Goal: Transaction & Acquisition: Purchase product/service

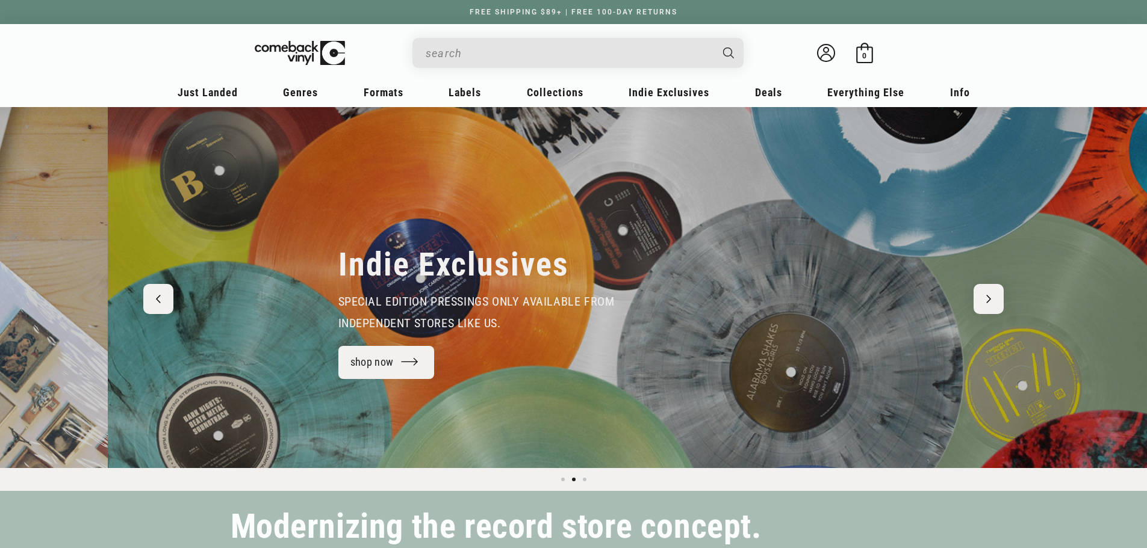
scroll to position [0, 1147]
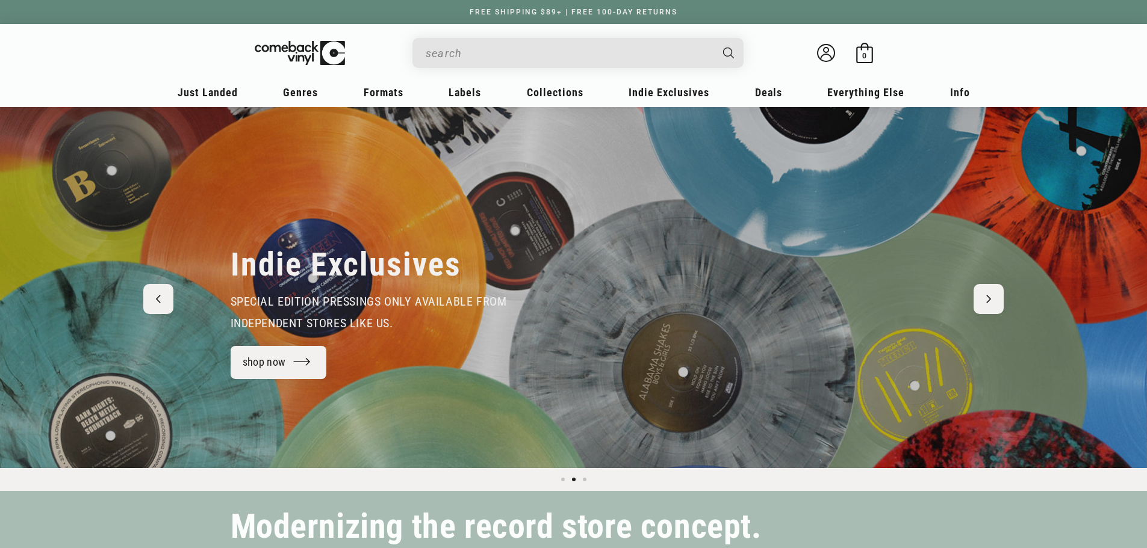
click at [538, 56] on input "When autocomplete results are available use up and down arrows to review and en…" at bounding box center [568, 53] width 285 height 25
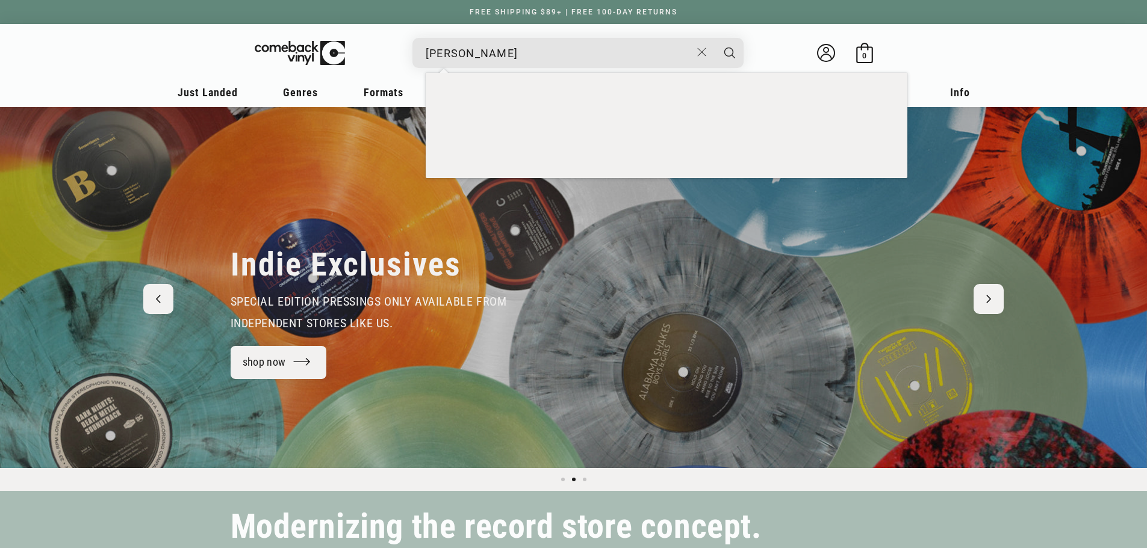
type input "MOS DEF"
click at [714, 38] on button "Search" at bounding box center [729, 53] width 30 height 30
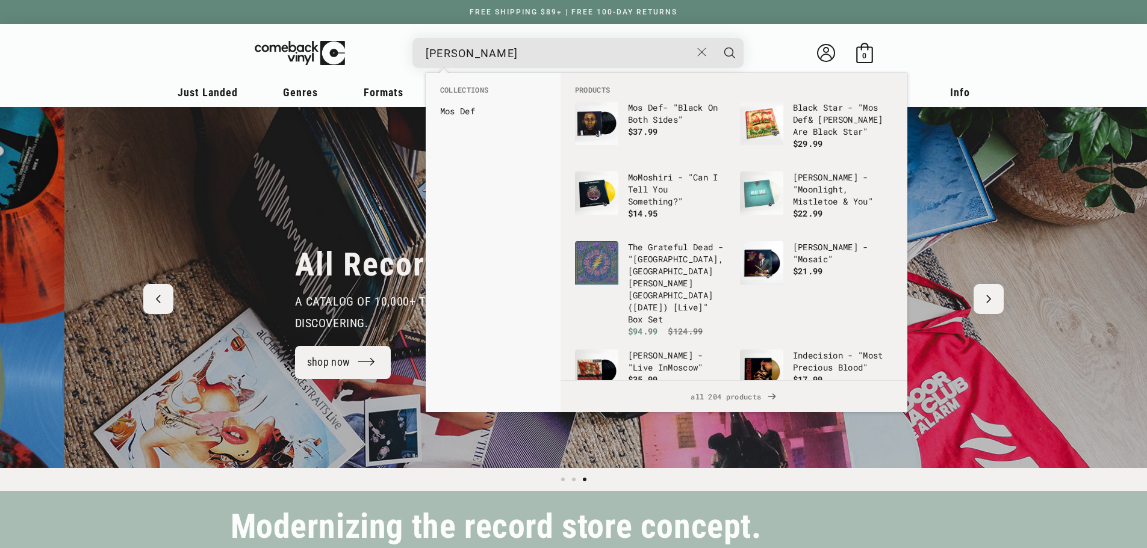
scroll to position [0, 2293]
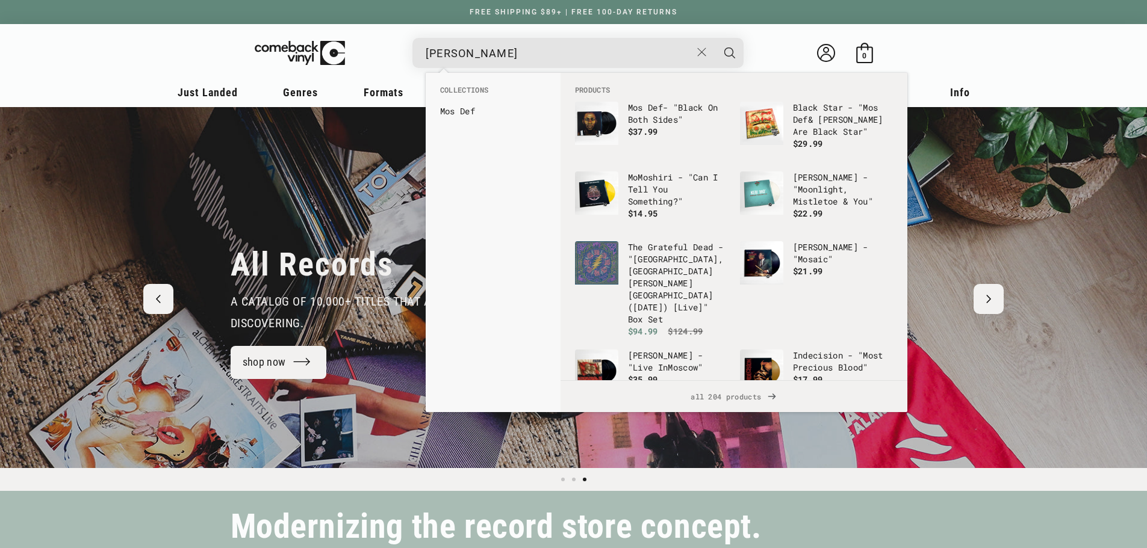
click at [714, 38] on button "Search" at bounding box center [729, 53] width 30 height 30
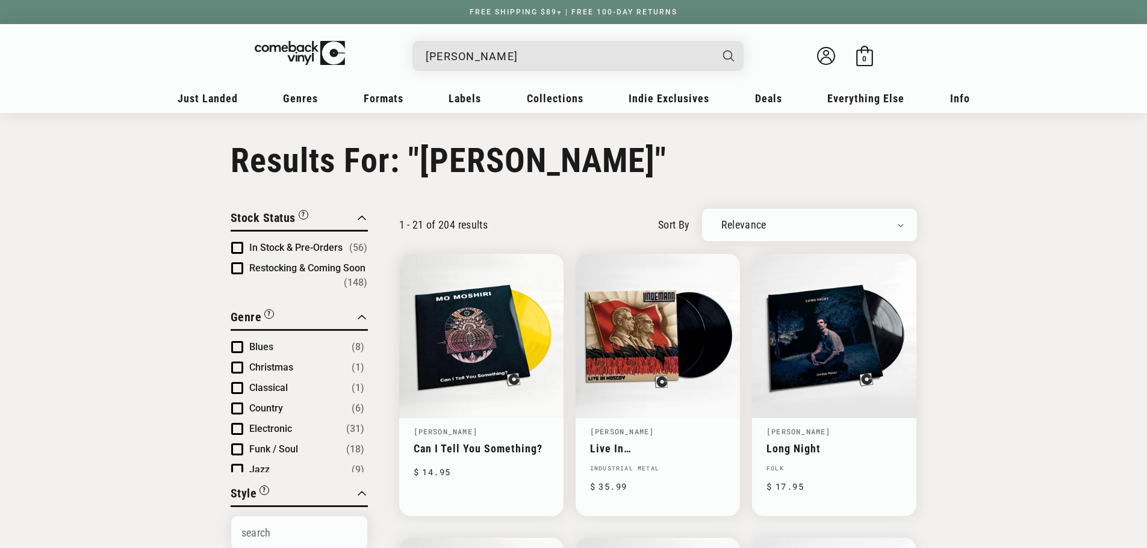
click at [594, 61] on input "MOS DEF" at bounding box center [568, 56] width 285 height 25
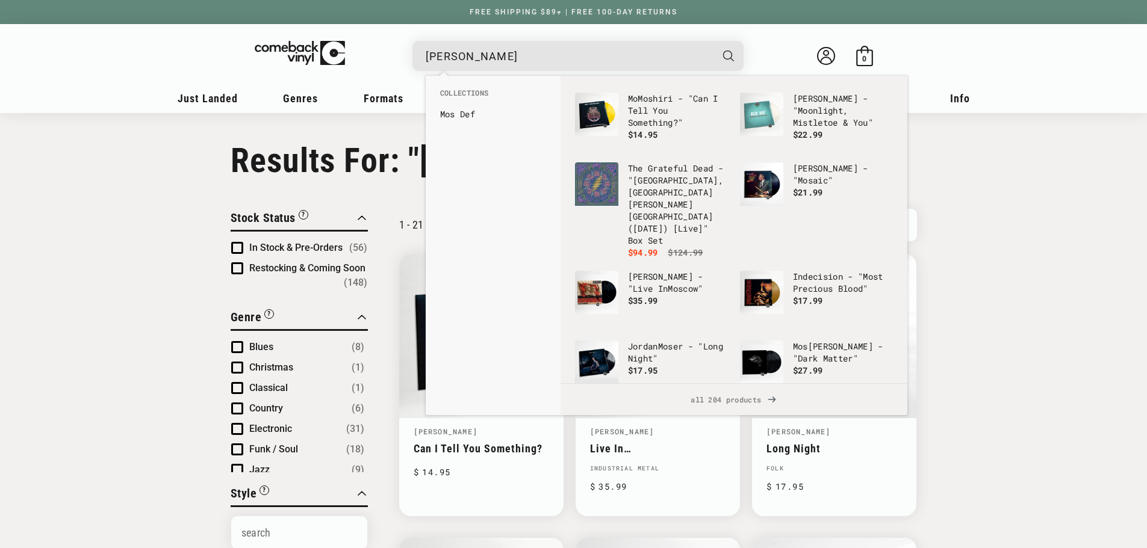
scroll to position [84, 0]
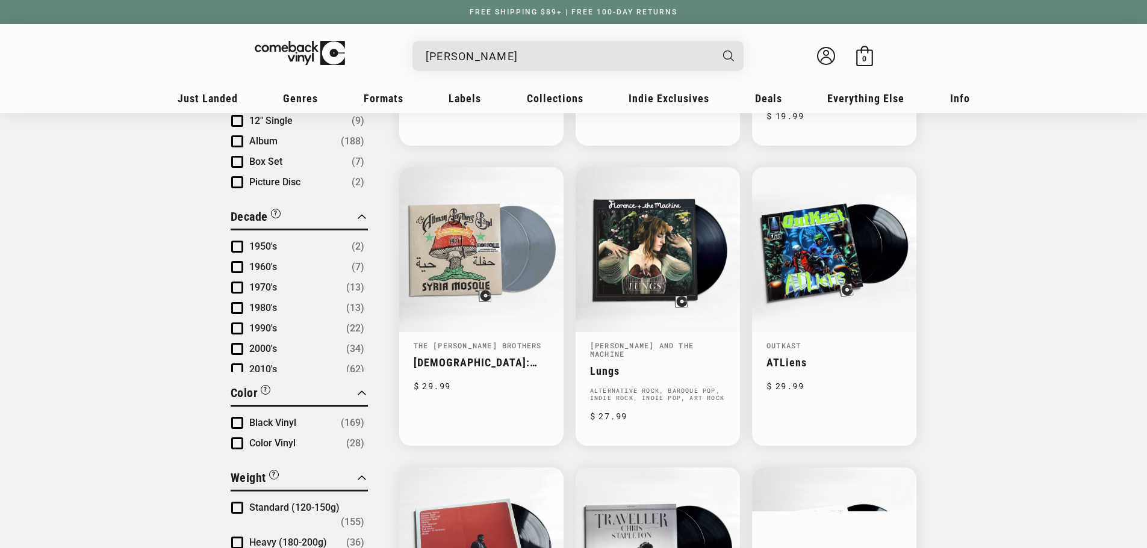
scroll to position [481, 0]
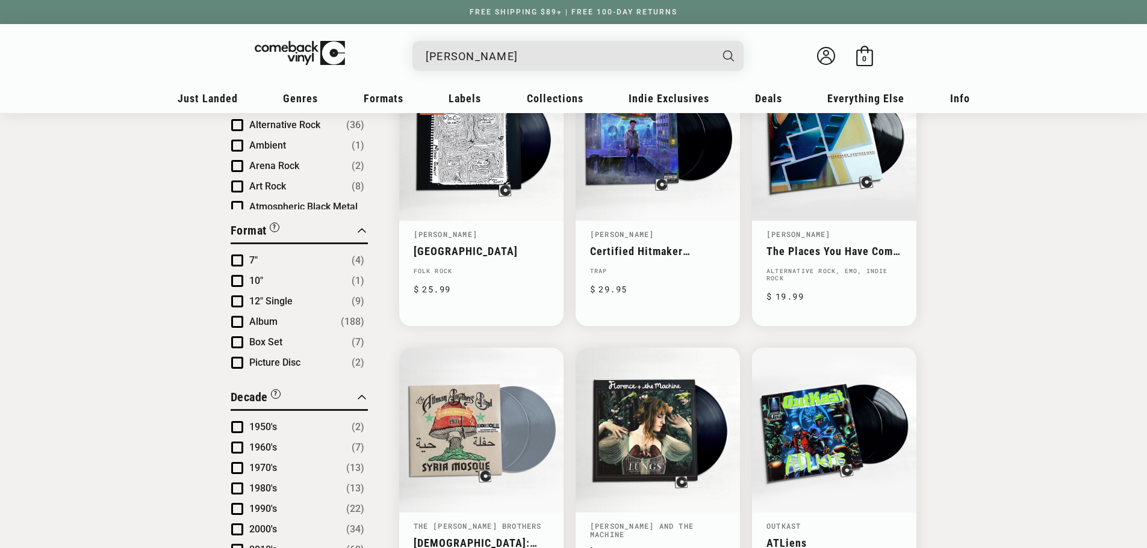
click at [235, 321] on span "Product filter" at bounding box center [237, 322] width 12 height 12
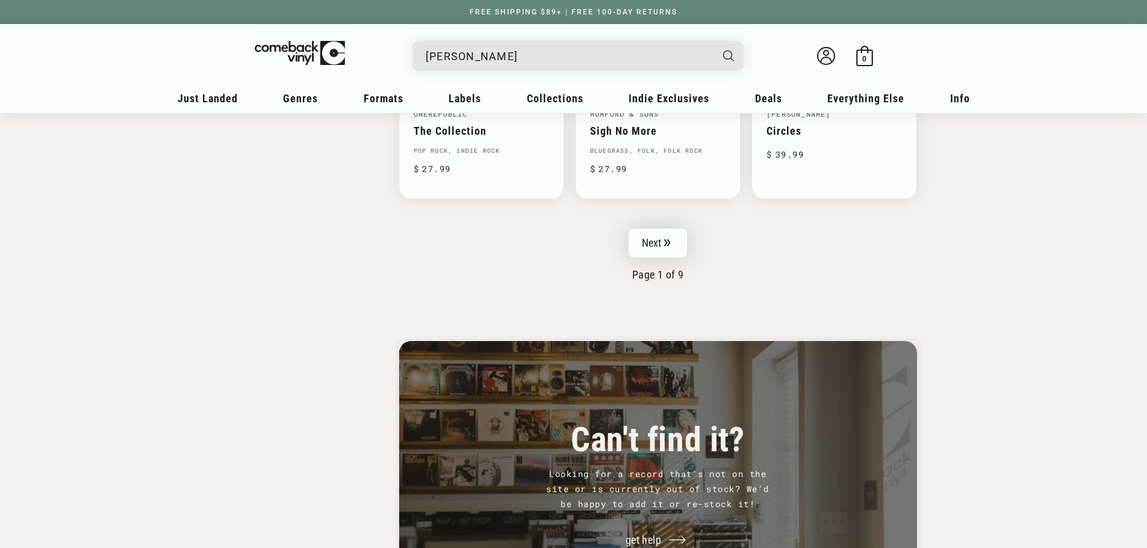
click at [672, 229] on link "Next" at bounding box center [657, 243] width 59 height 29
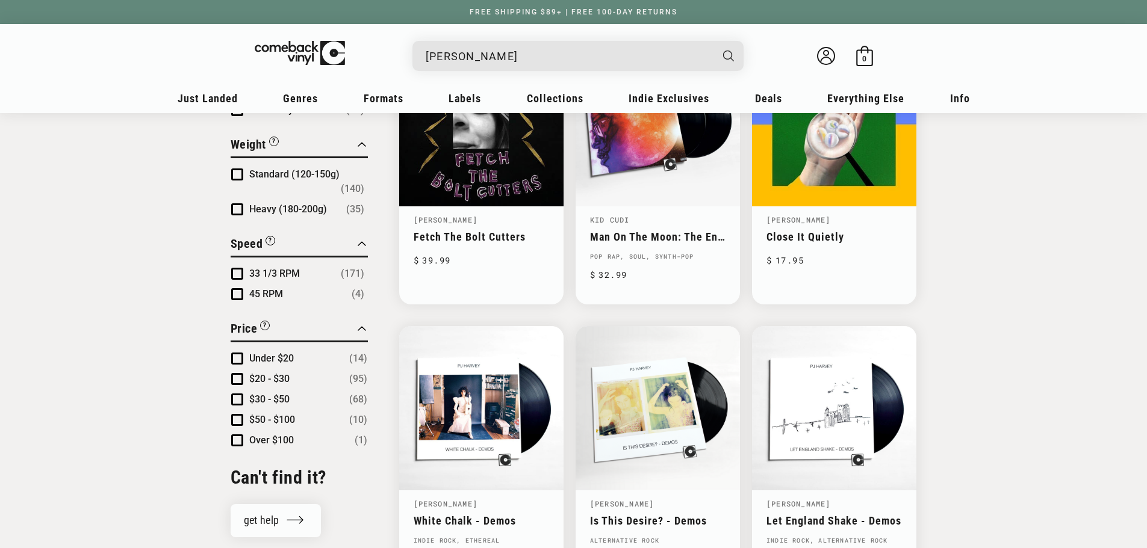
scroll to position [1083, 0]
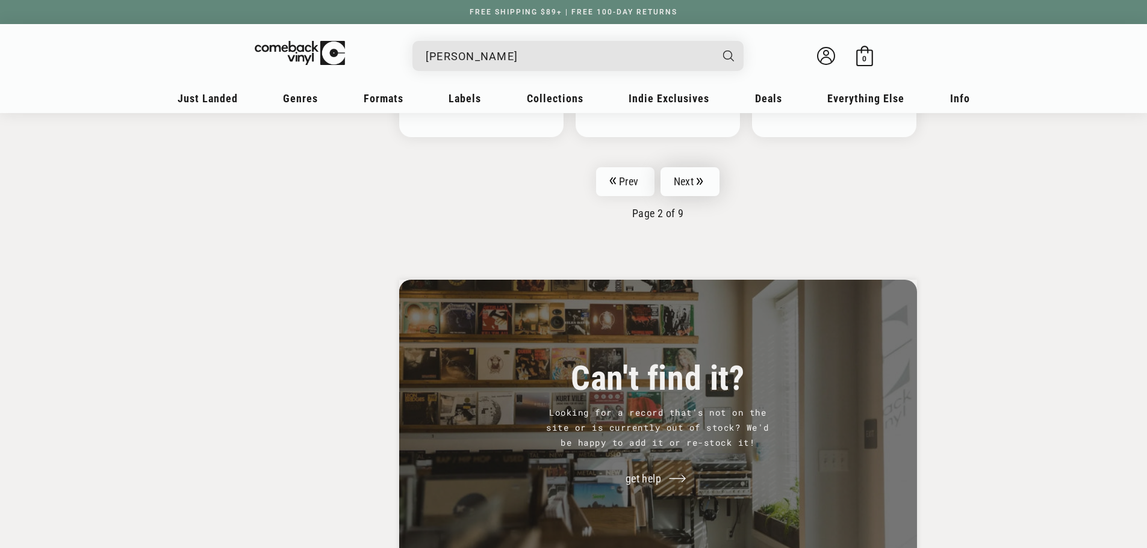
click at [696, 192] on link "Next" at bounding box center [689, 181] width 59 height 29
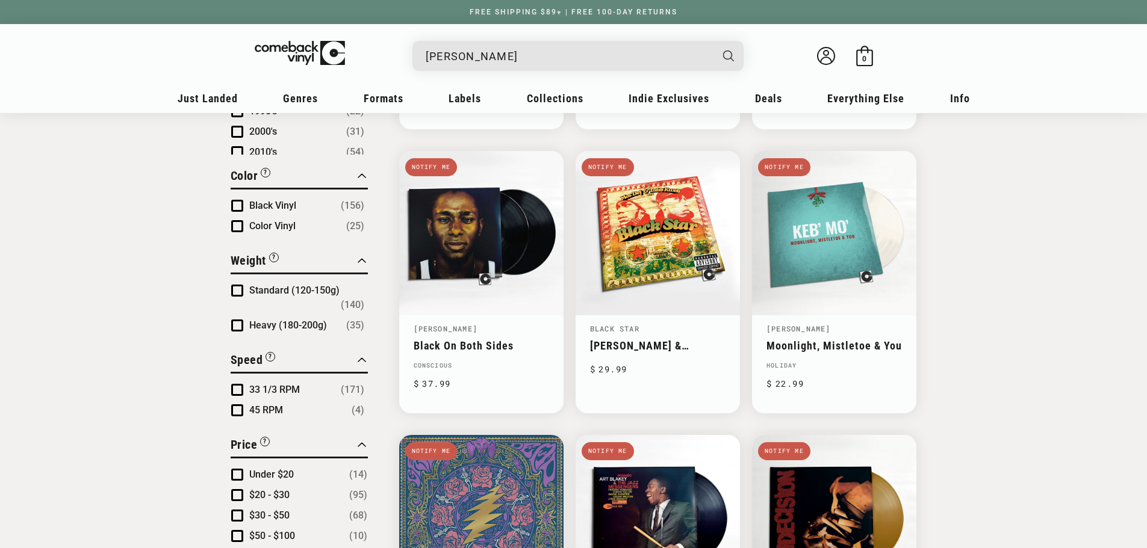
scroll to position [1083, 0]
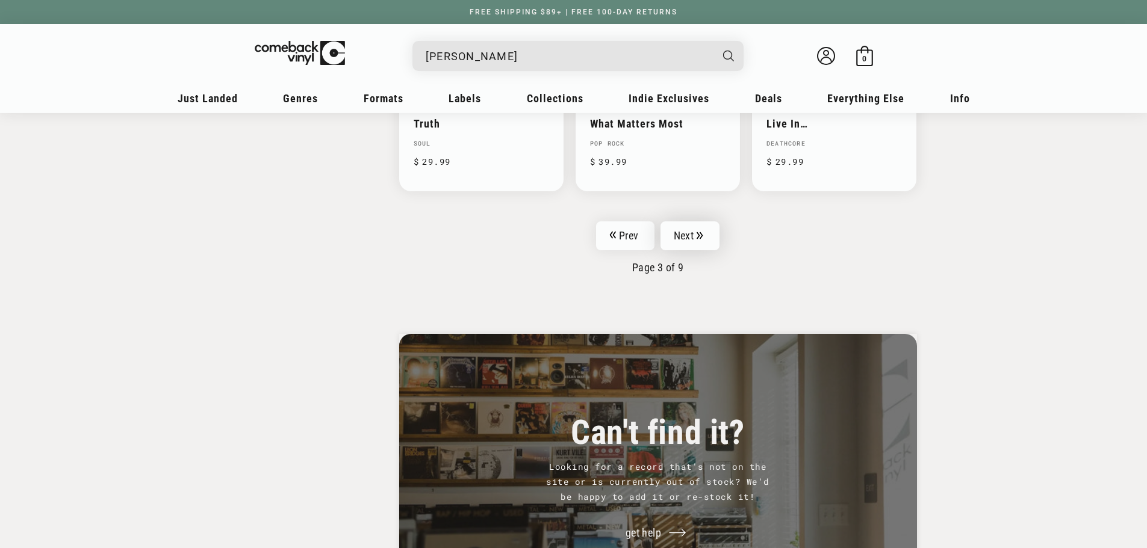
click at [707, 228] on link "Next" at bounding box center [689, 235] width 59 height 29
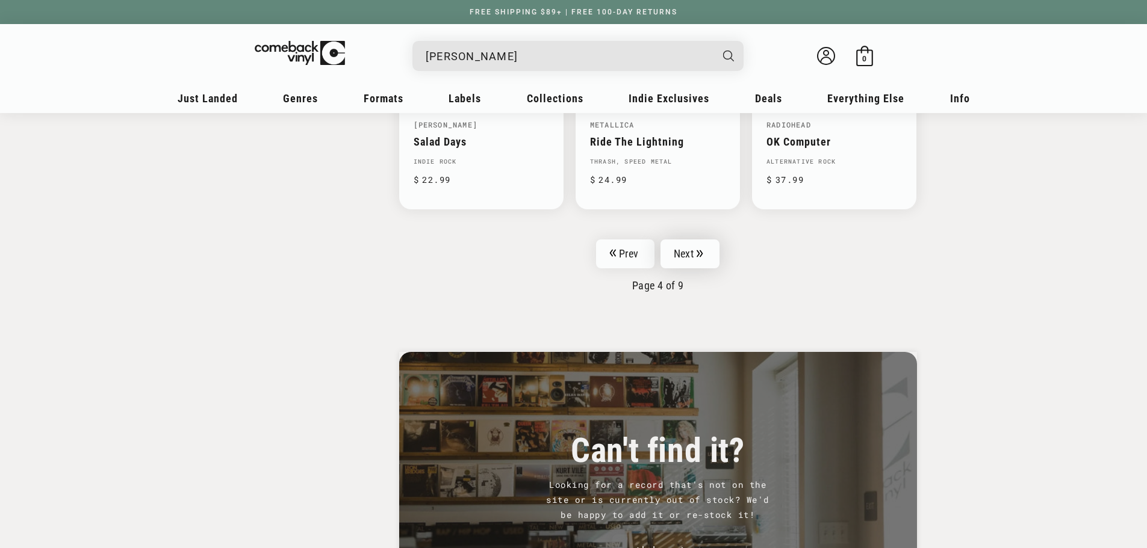
click at [697, 250] on icon "Pagination" at bounding box center [699, 254] width 7 height 8
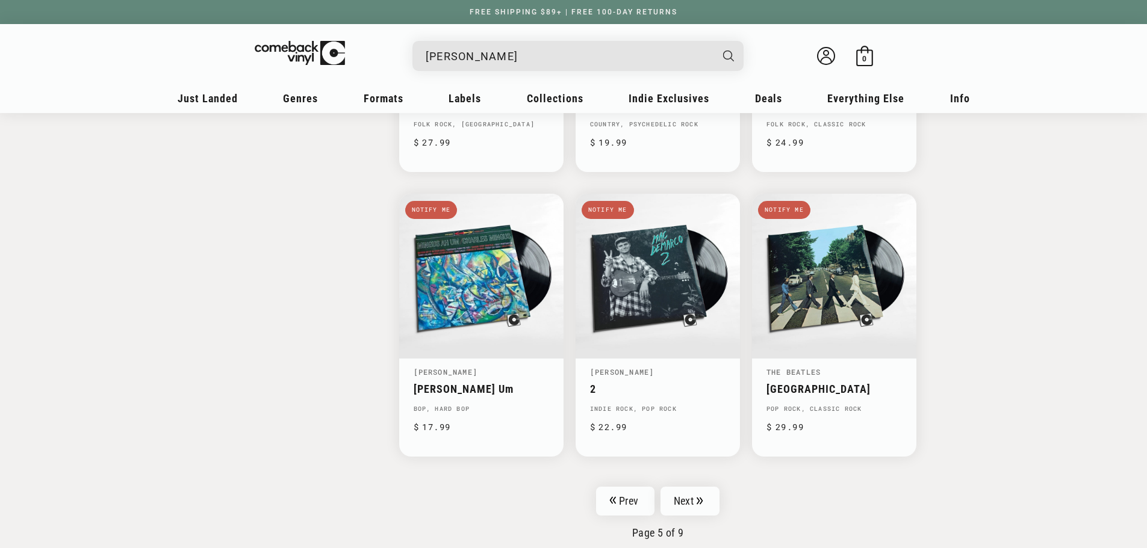
scroll to position [1926, 0]
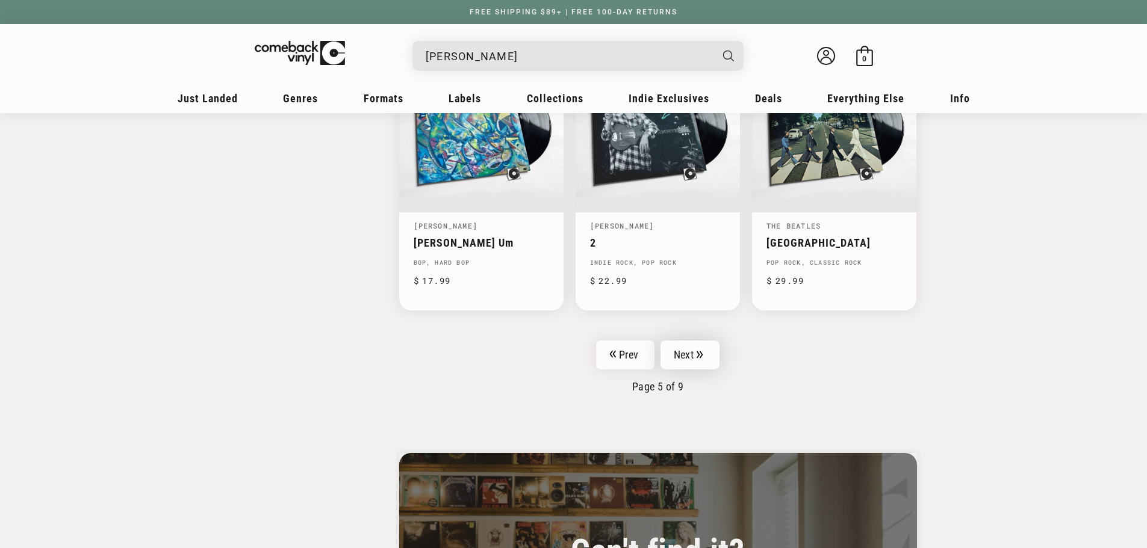
click at [696, 355] on link "Next" at bounding box center [689, 355] width 59 height 29
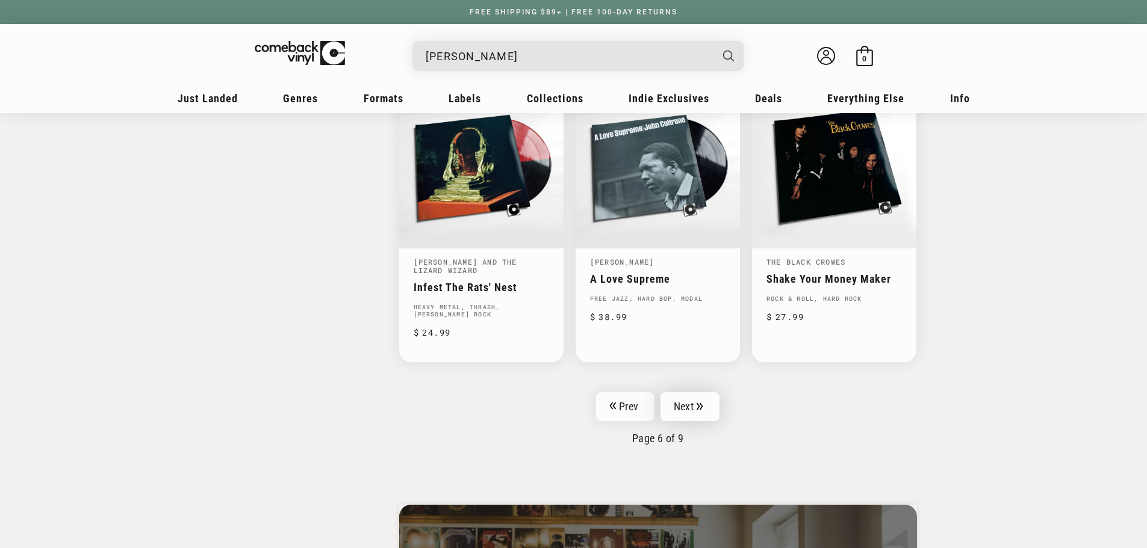
click at [702, 403] on icon "Pagination" at bounding box center [699, 406] width 6 height 7
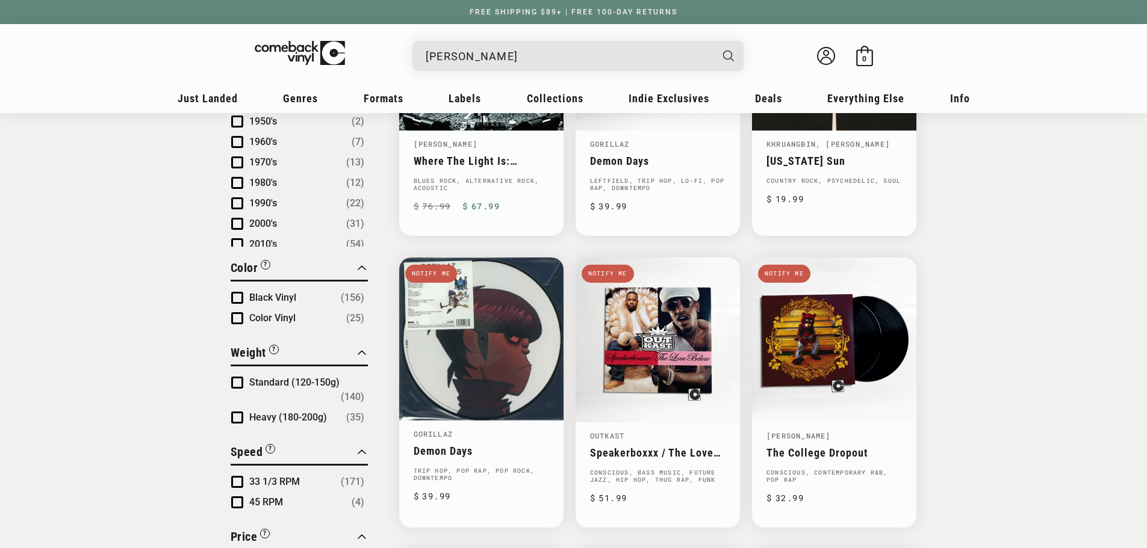
scroll to position [963, 0]
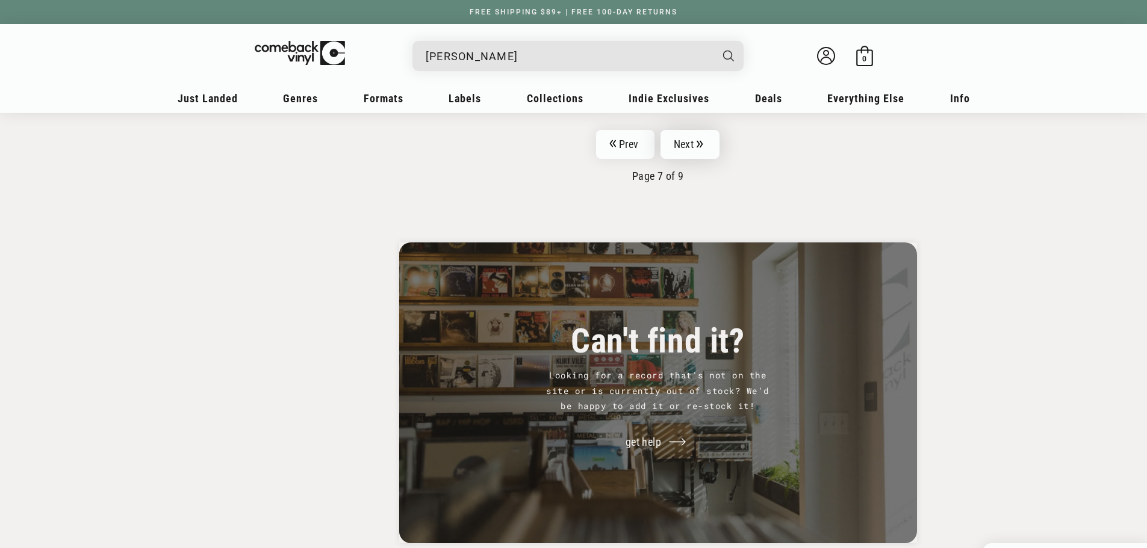
click at [703, 135] on link "Next" at bounding box center [689, 144] width 59 height 29
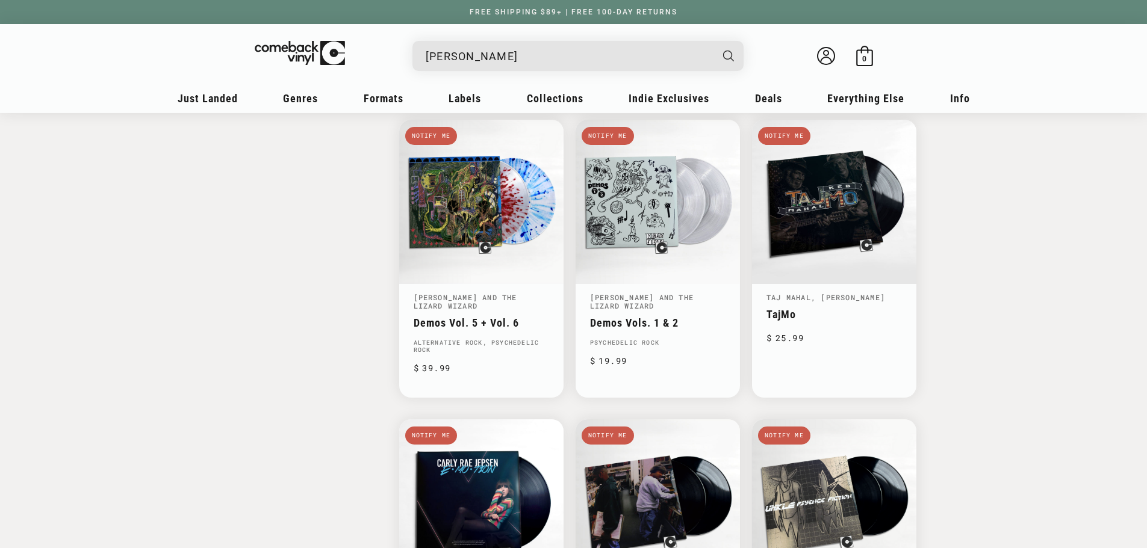
scroll to position [1505, 0]
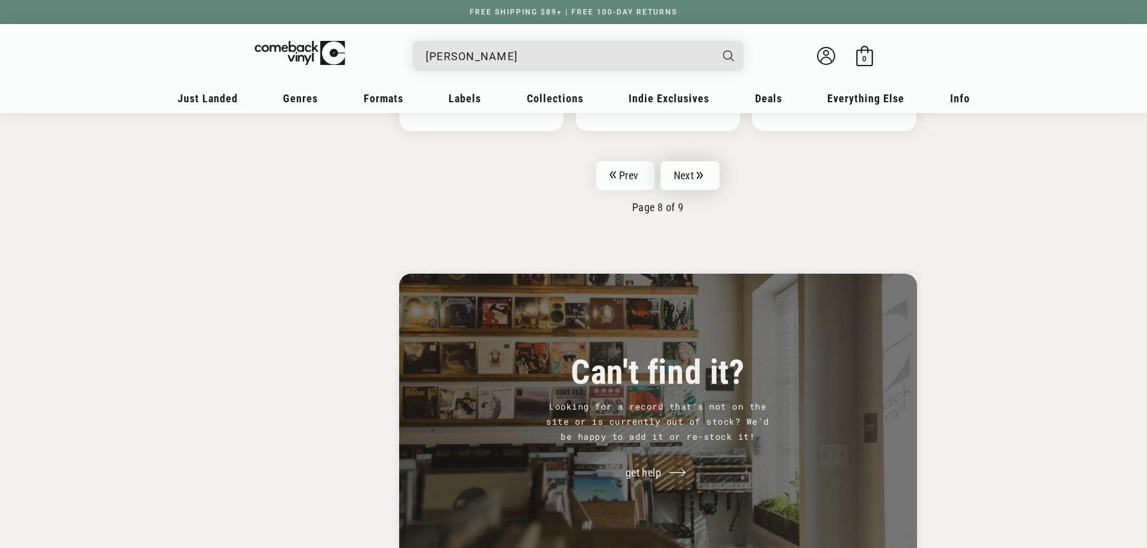
click at [691, 185] on link "Next" at bounding box center [689, 175] width 59 height 29
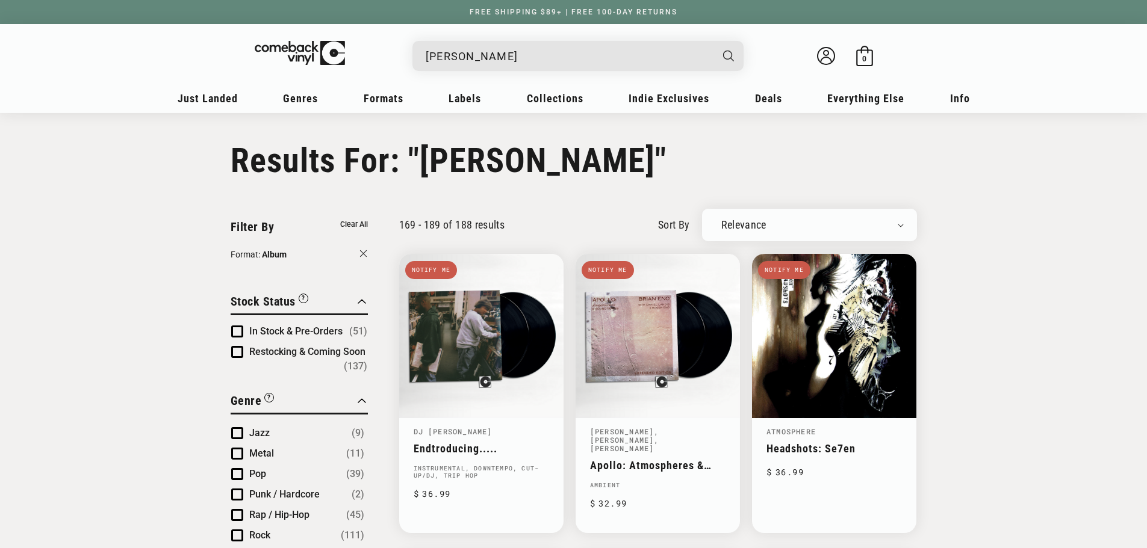
click at [536, 58] on input "MOS DEF" at bounding box center [568, 56] width 285 height 25
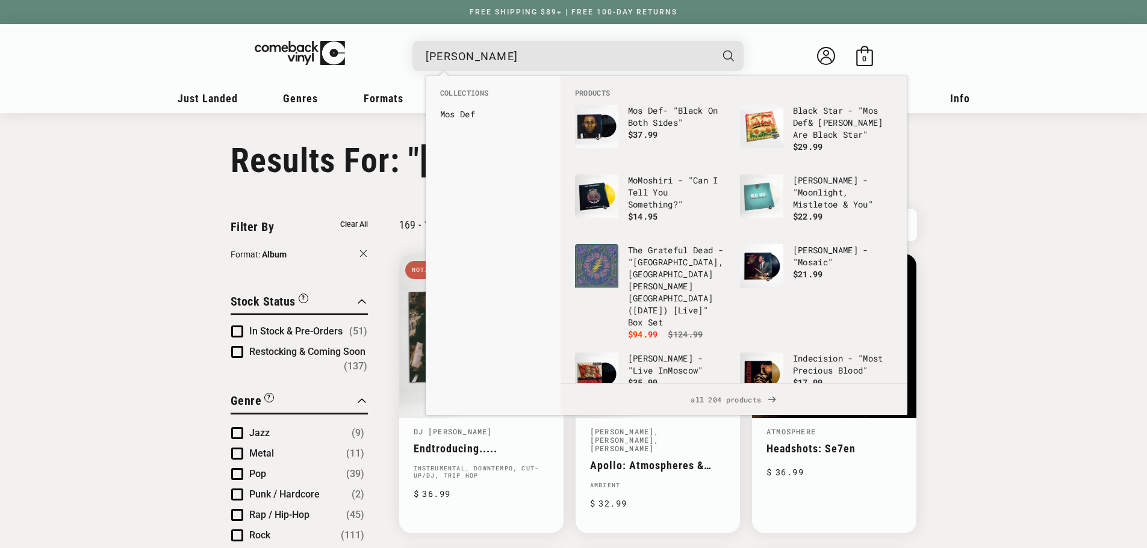
click at [536, 58] on input "MOS DEF" at bounding box center [568, 56] width 285 height 25
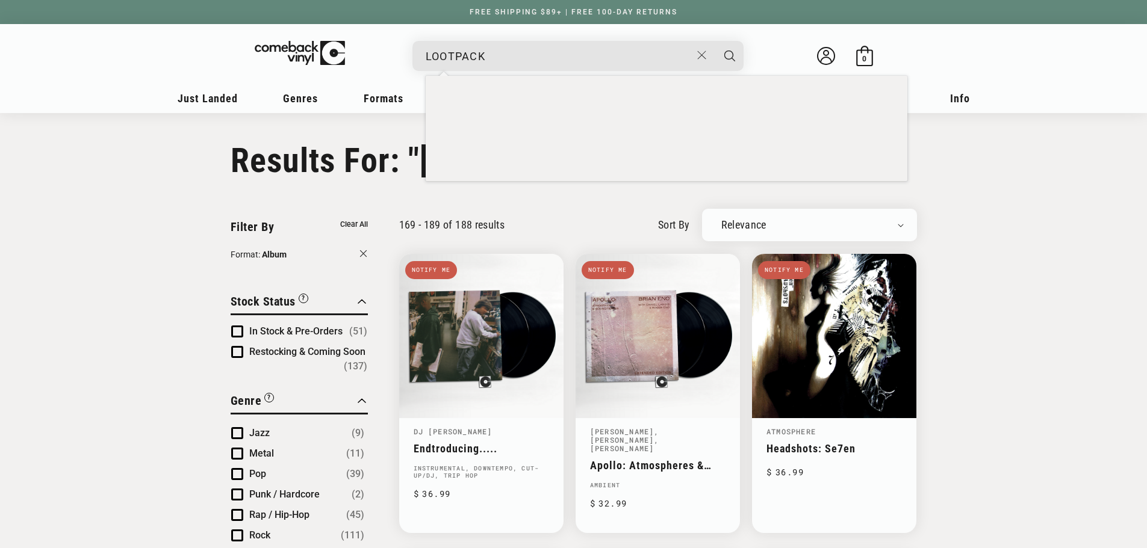
type input "LOOTPACK"
click at [714, 41] on button "Search" at bounding box center [729, 56] width 30 height 30
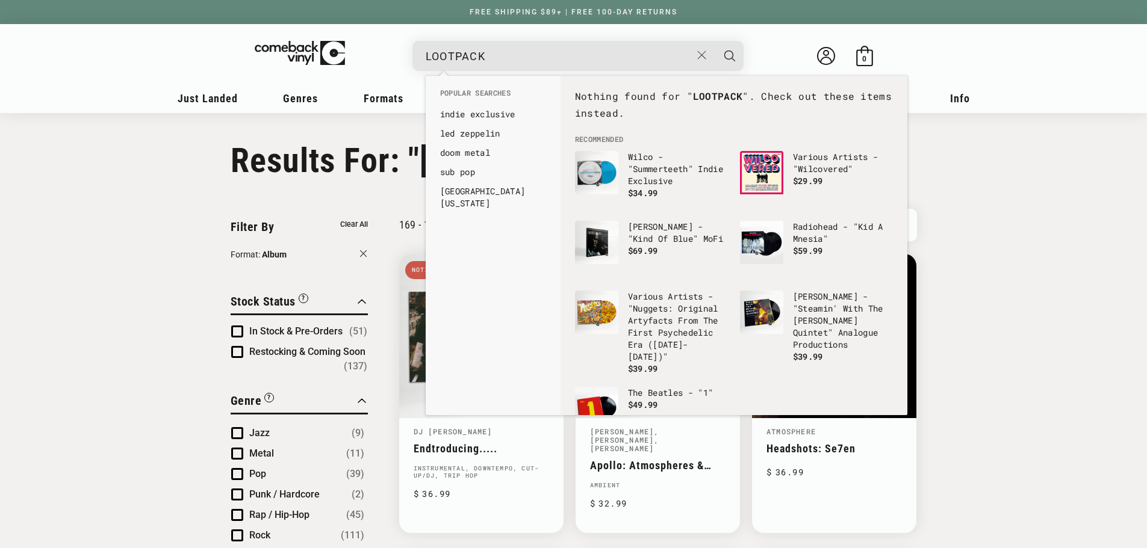
click at [714, 41] on button "Search" at bounding box center [729, 56] width 30 height 30
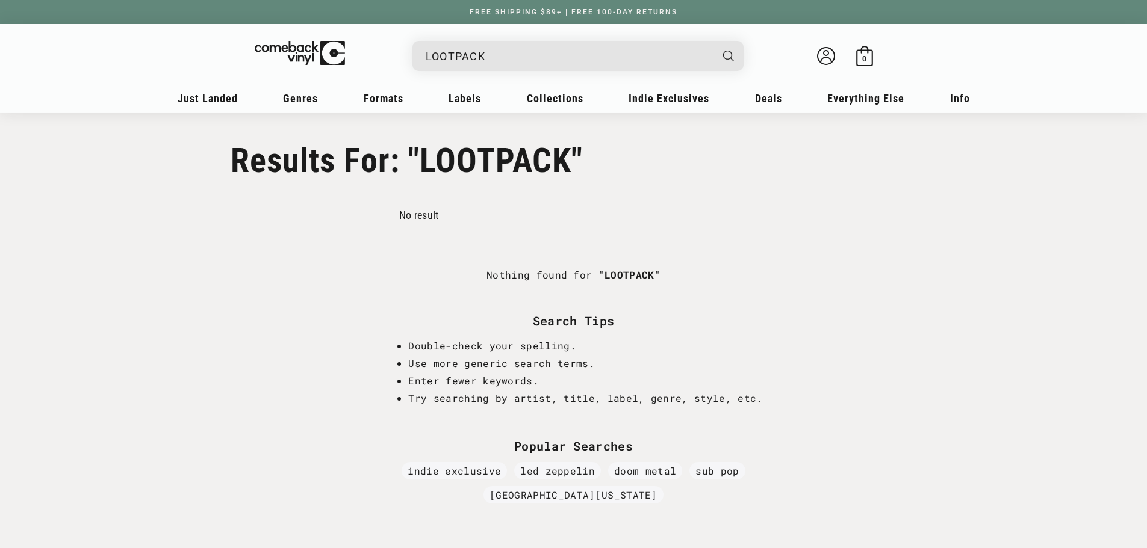
click at [514, 55] on input "LOOTPACK" at bounding box center [568, 56] width 285 height 25
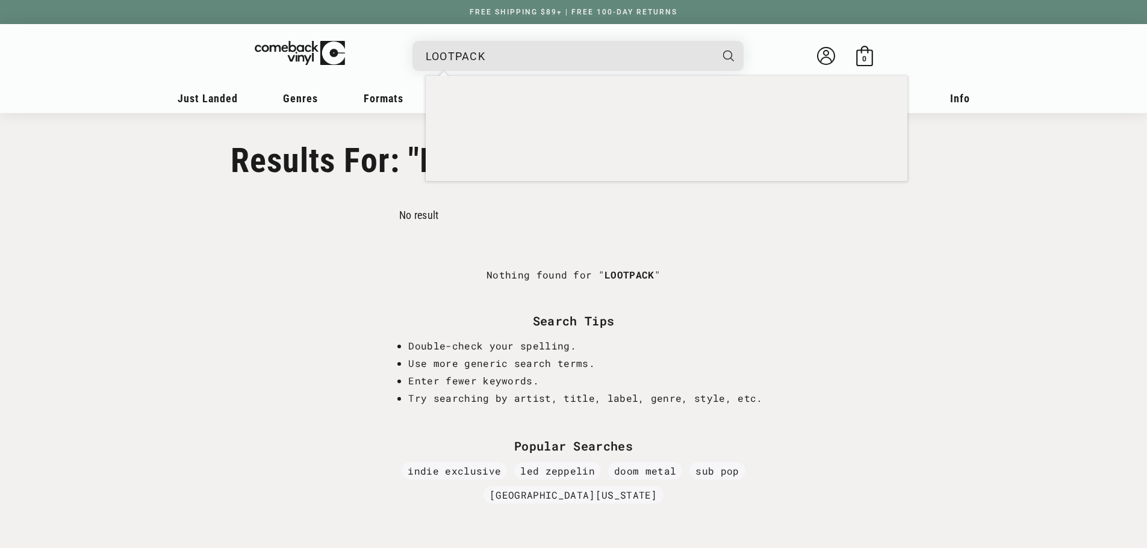
click at [514, 55] on input "LOOTPACK" at bounding box center [568, 56] width 285 height 25
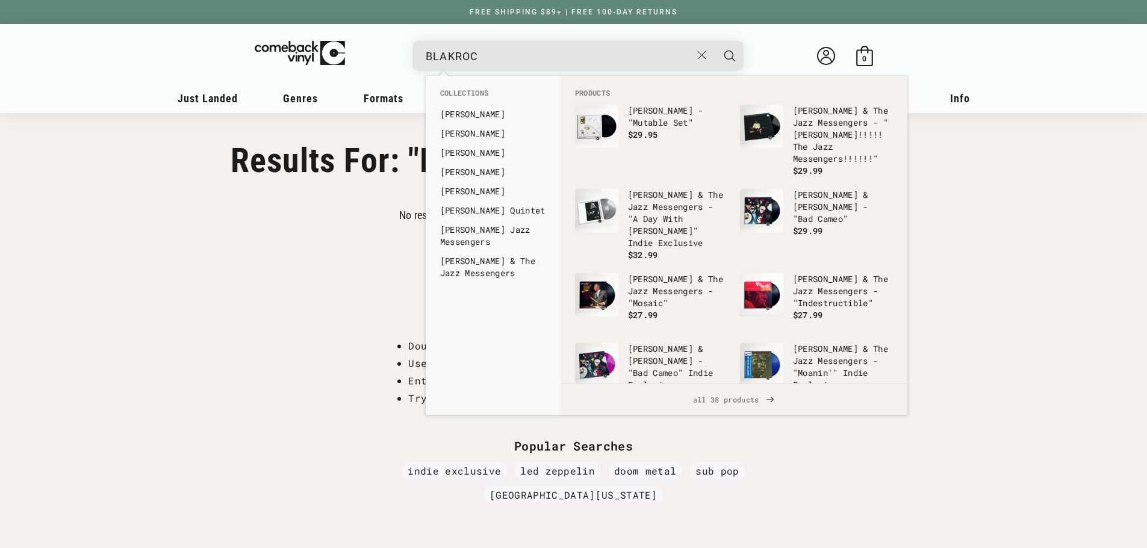
type input "BLAKROC"
click at [714, 41] on button "Search" at bounding box center [729, 56] width 30 height 30
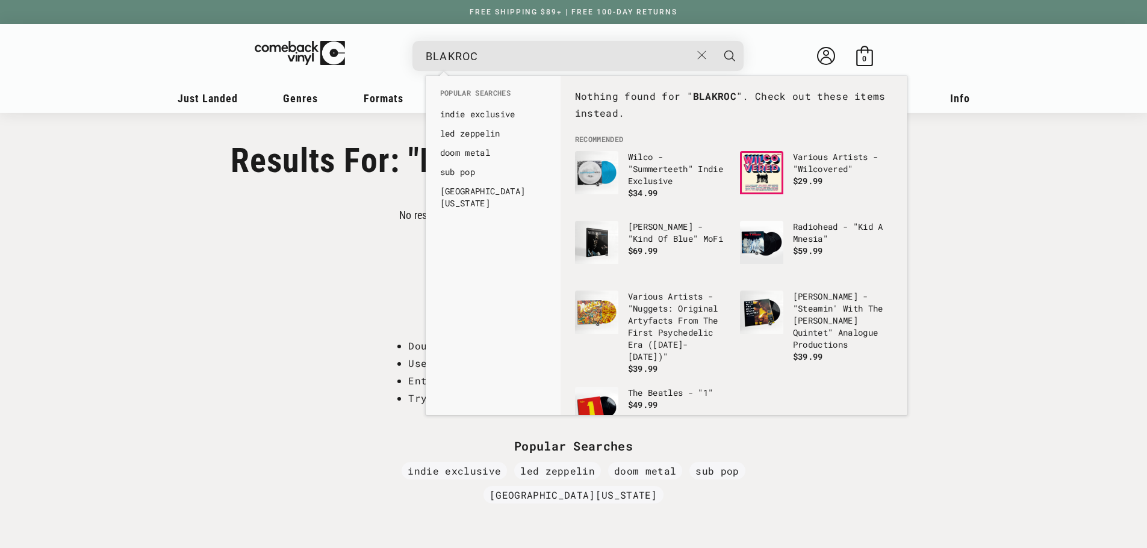
click at [714, 41] on button "Search" at bounding box center [729, 56] width 30 height 30
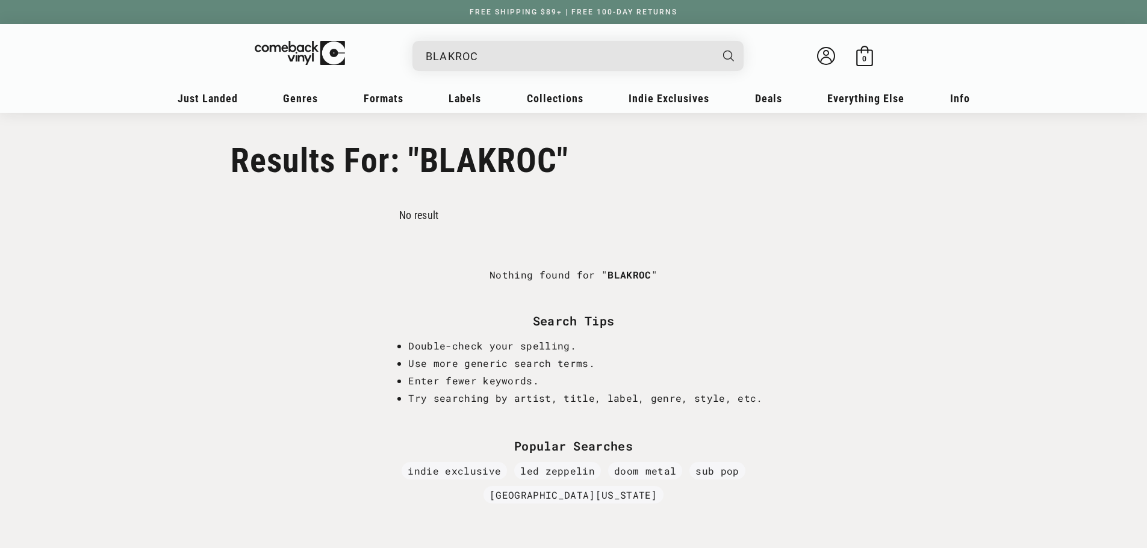
click at [566, 64] on input "BLAKROC" at bounding box center [568, 56] width 285 height 25
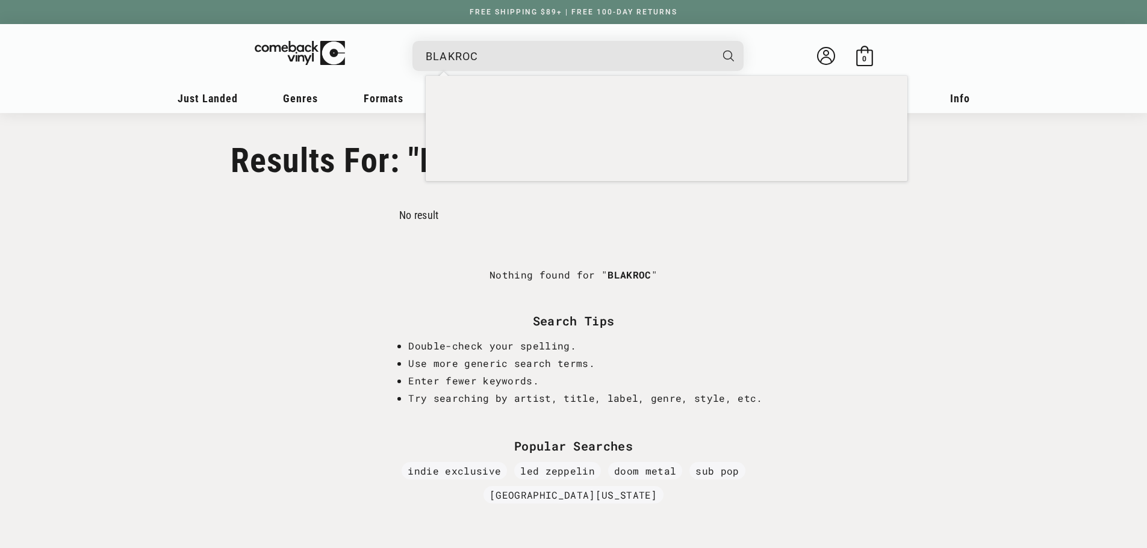
click at [566, 64] on input "BLAKROC" at bounding box center [568, 56] width 285 height 25
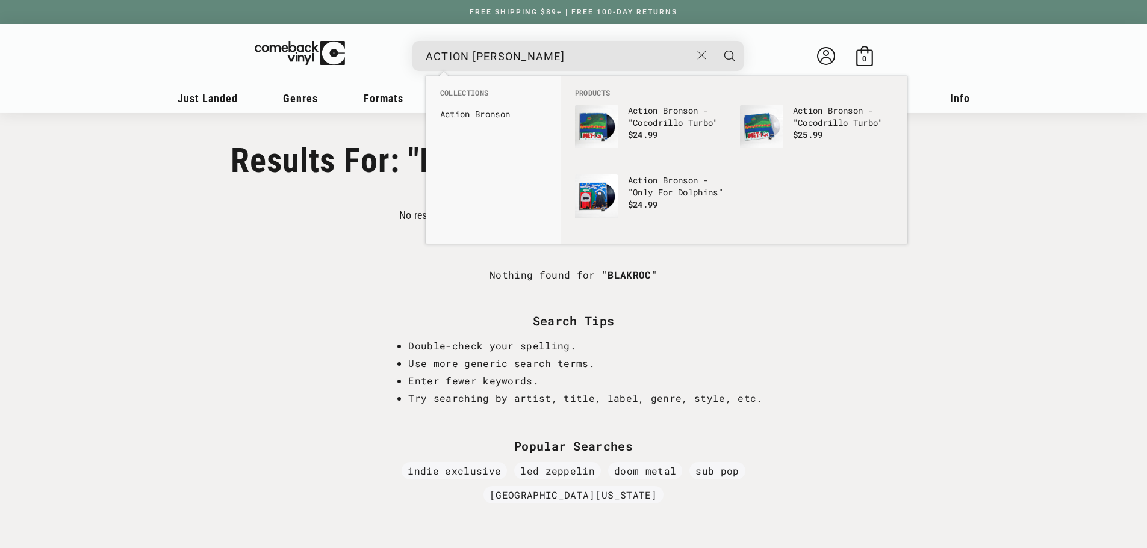
type input "ACTION BRONSON"
click at [714, 41] on button "Search" at bounding box center [729, 56] width 30 height 30
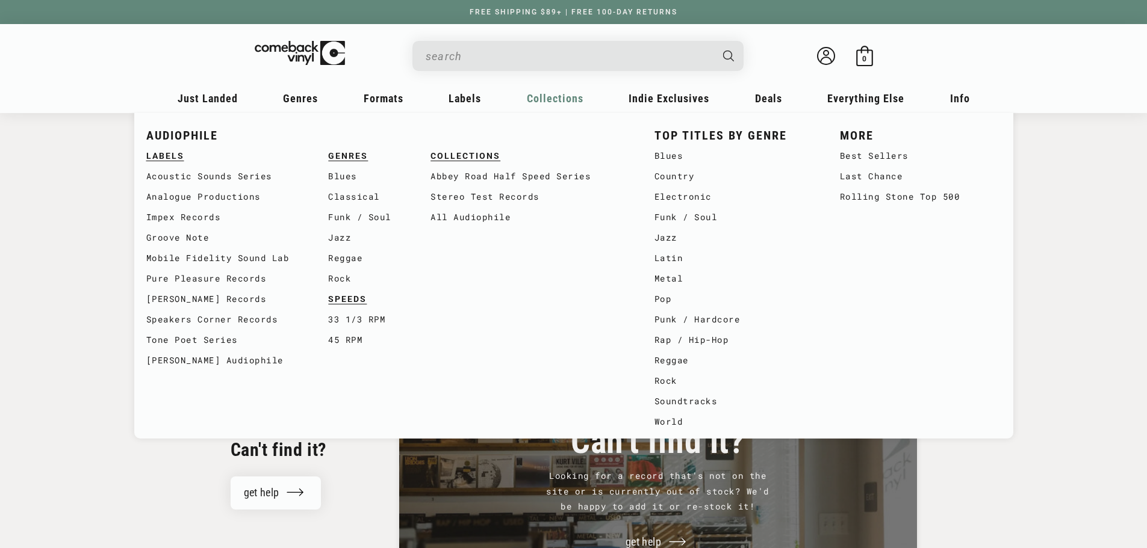
type input "ACTION [PERSON_NAME]"
